Goal: Find contact information: Find contact information

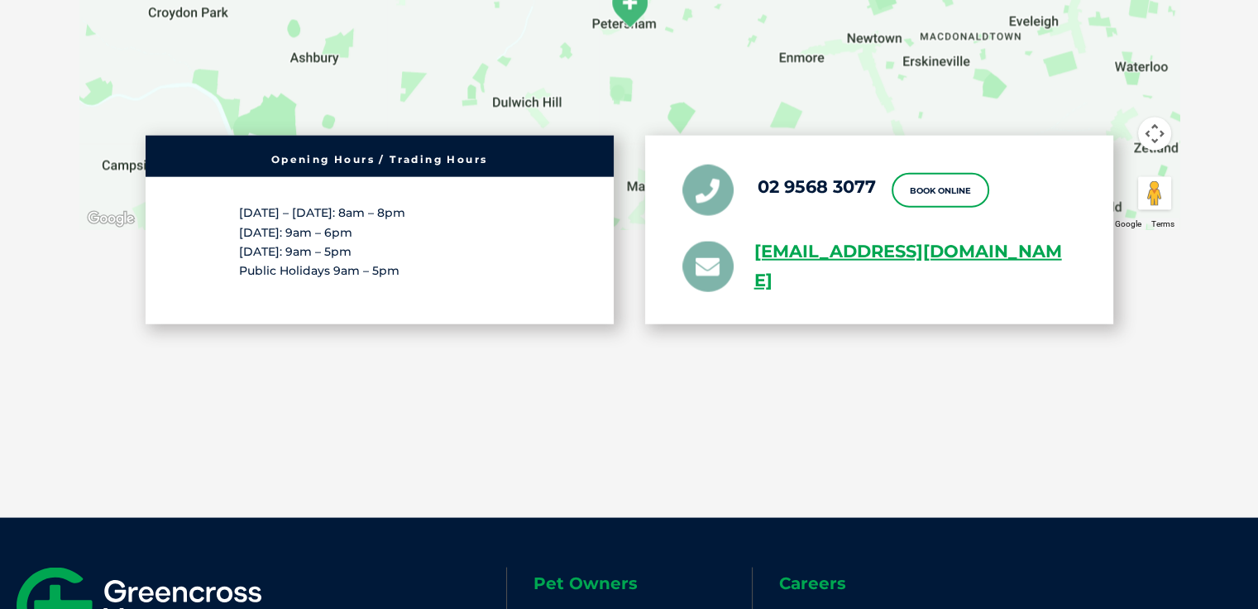
scroll to position [3142, 0]
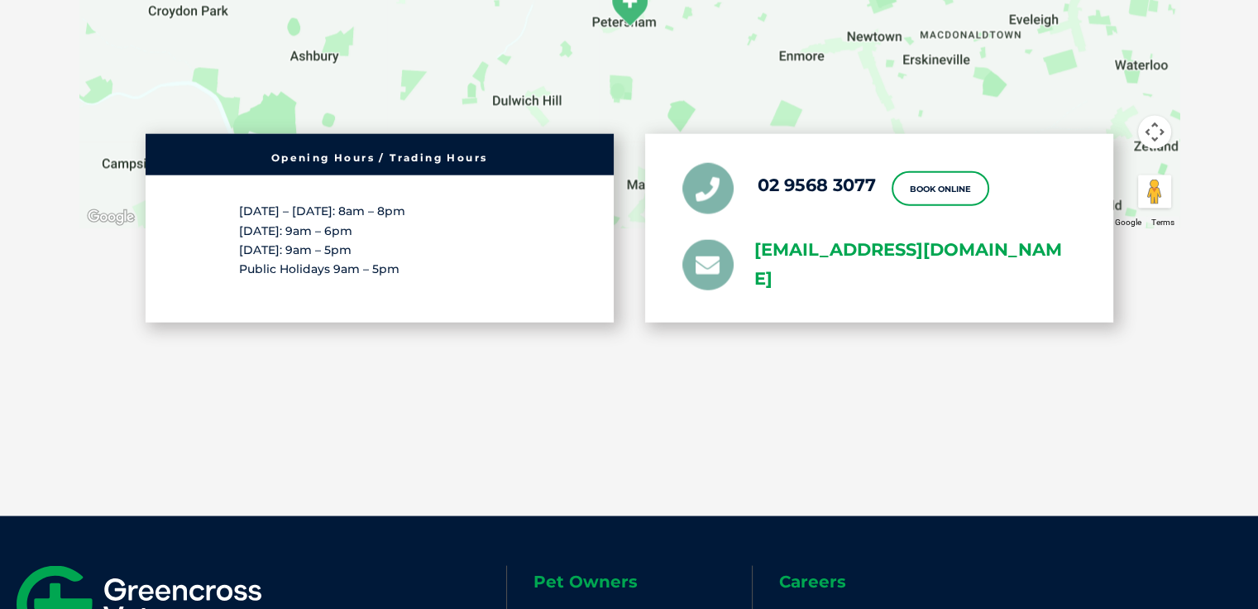
click at [765, 253] on link "[EMAIL_ADDRESS][DOMAIN_NAME]" at bounding box center [915, 264] width 322 height 58
click at [769, 246] on link "[EMAIL_ADDRESS][DOMAIN_NAME]" at bounding box center [915, 264] width 322 height 58
click at [775, 280] on link "[EMAIL_ADDRESS][DOMAIN_NAME]" at bounding box center [915, 264] width 322 height 58
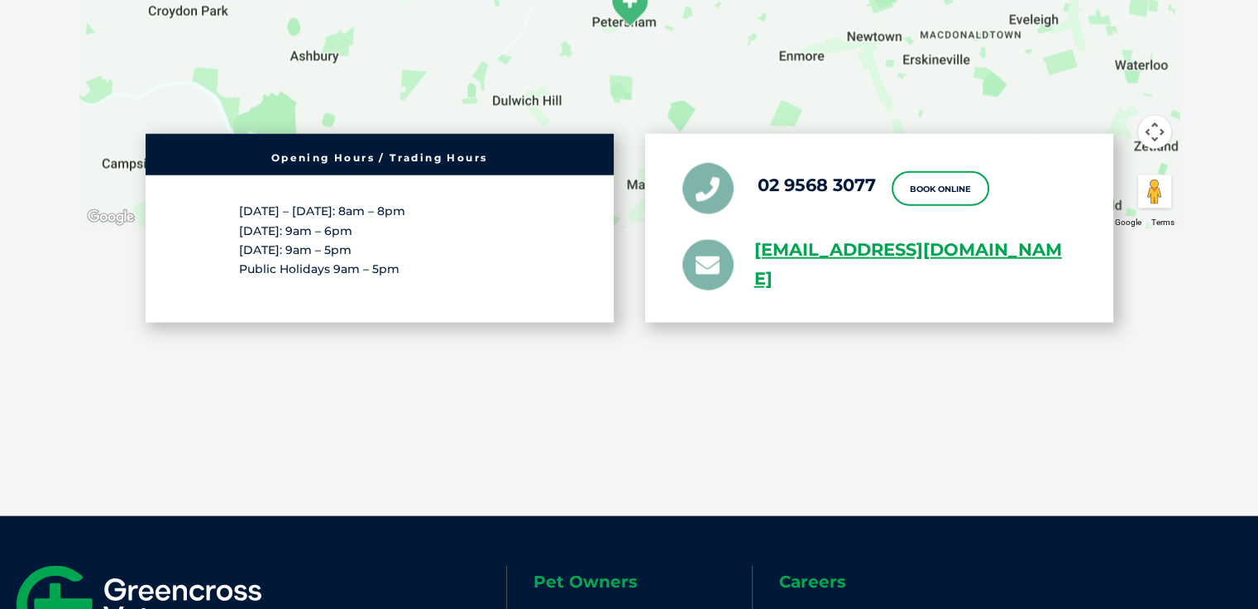
click at [697, 263] on icon at bounding box center [707, 264] width 51 height 50
click at [692, 263] on icon at bounding box center [707, 264] width 51 height 50
click at [973, 245] on link "[EMAIL_ADDRESS][DOMAIN_NAME]" at bounding box center [915, 264] width 322 height 58
